Goal: Task Accomplishment & Management: Manage account settings

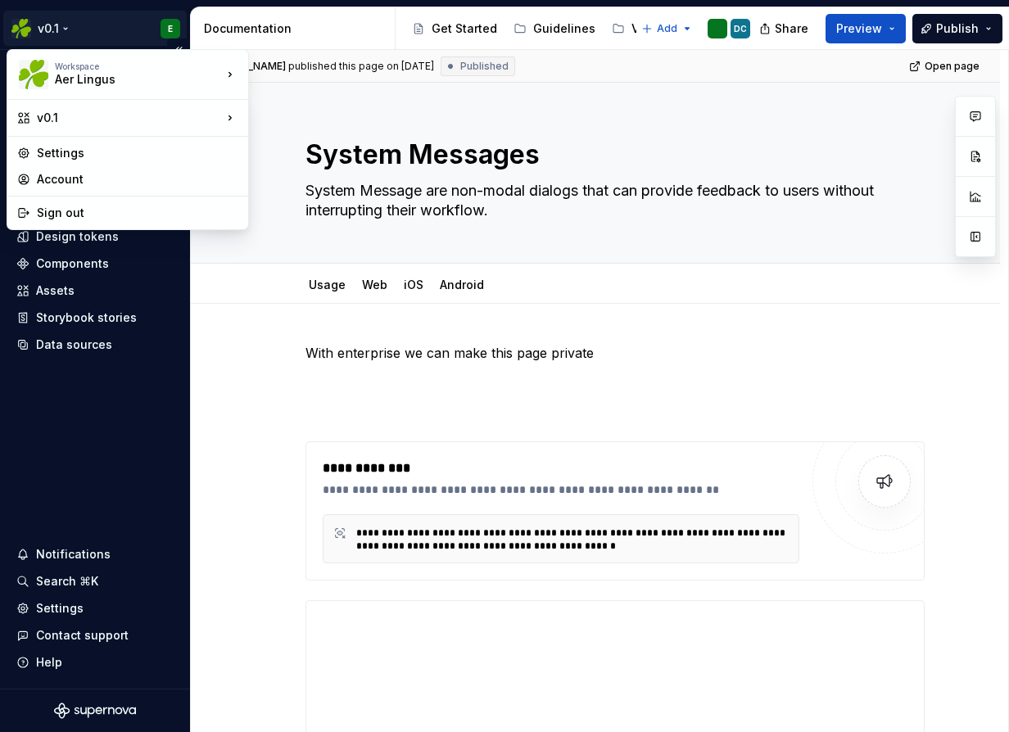
click at [163, 28] on html "v0.1 E Home Documentation Analytics Code automation Dataset Default Design toke…" at bounding box center [504, 366] width 1009 height 732
click at [176, 172] on div "Account" at bounding box center [137, 179] width 201 height 16
type textarea "*"
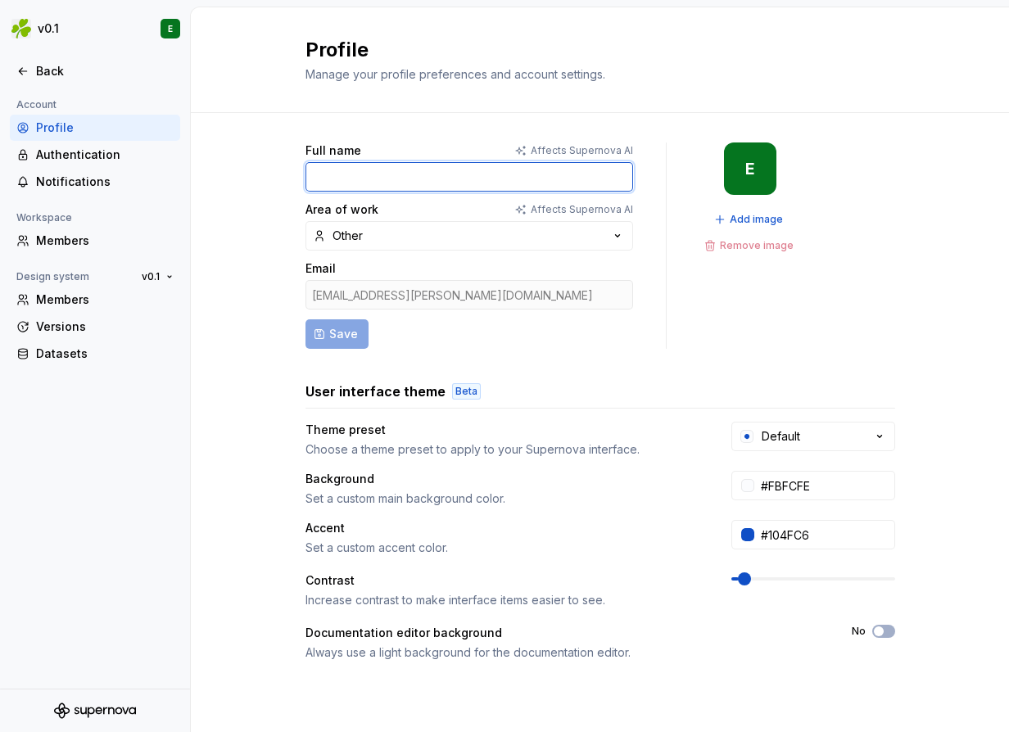
click at [339, 176] on input "Full name" at bounding box center [469, 176] width 328 height 29
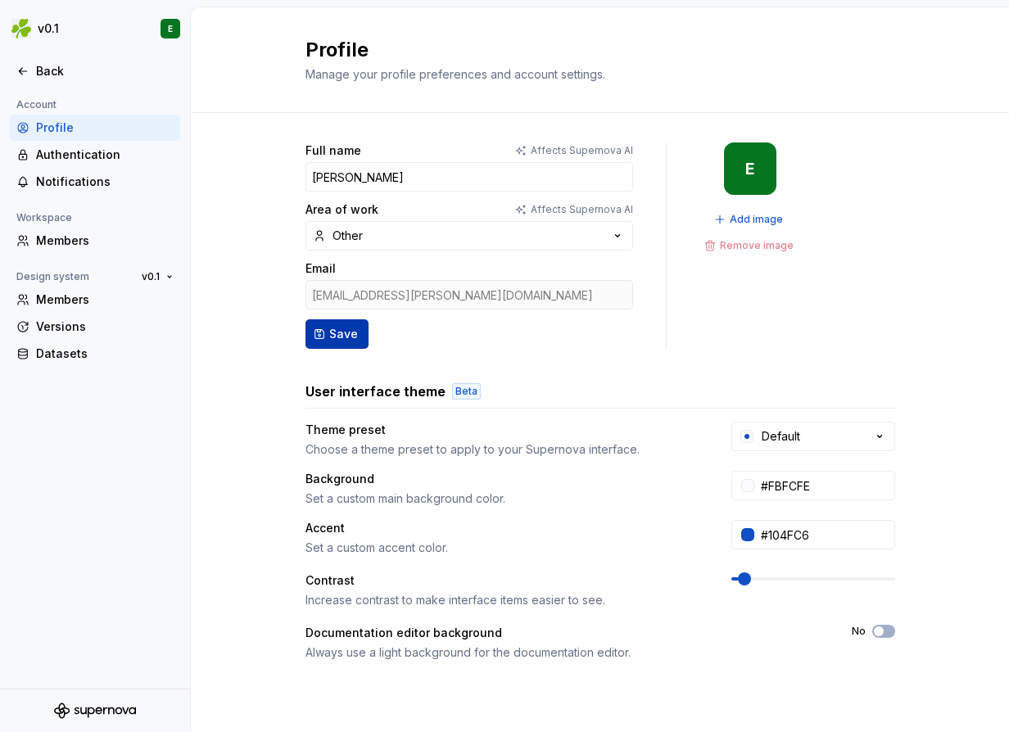
click at [335, 335] on span "Save" at bounding box center [343, 334] width 29 height 16
type input "[PERSON_NAME]"
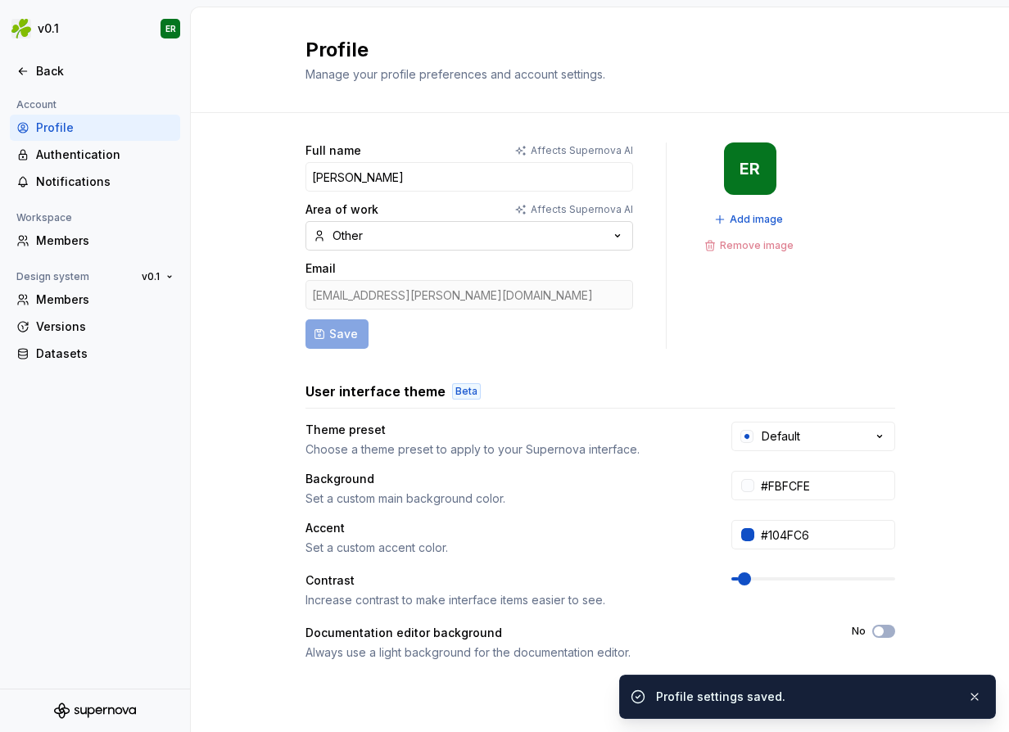
click at [404, 227] on button "Other" at bounding box center [469, 235] width 328 height 29
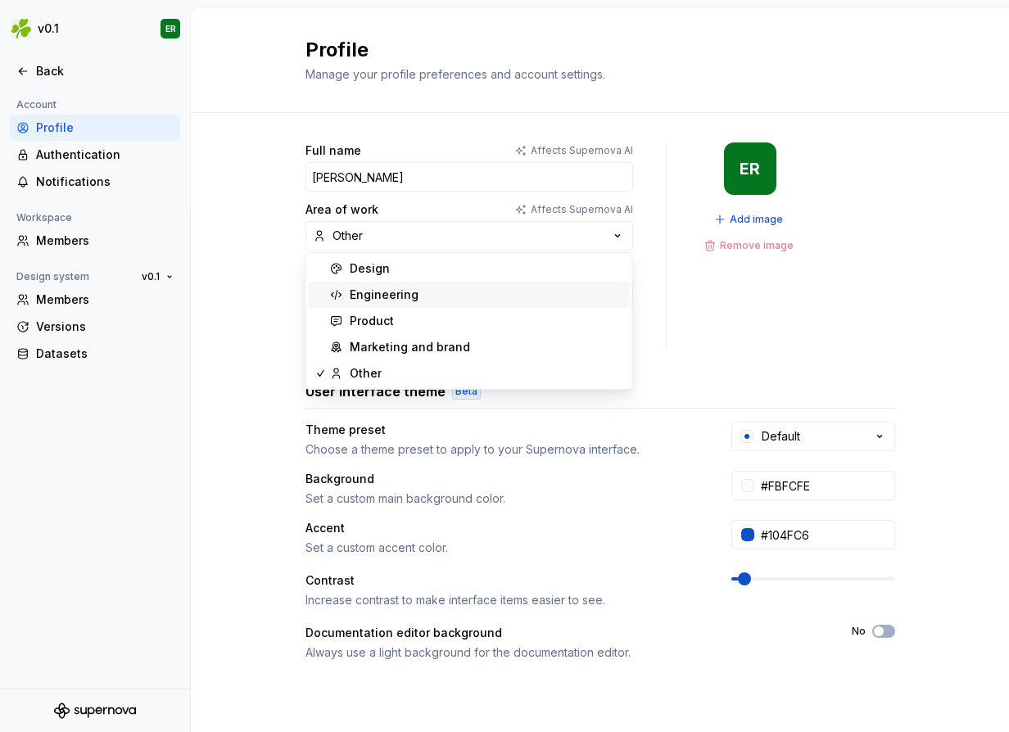
click at [393, 287] on div "Engineering" at bounding box center [384, 295] width 69 height 16
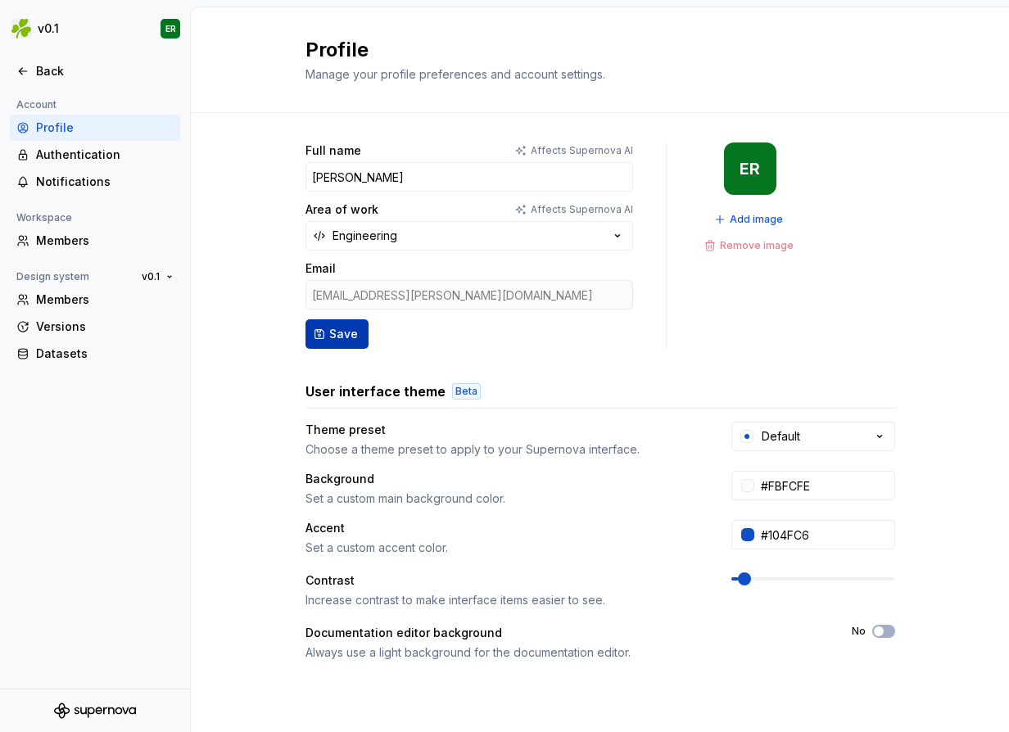
click at [334, 334] on span "Save" at bounding box center [343, 334] width 29 height 16
